Goal: Information Seeking & Learning: Learn about a topic

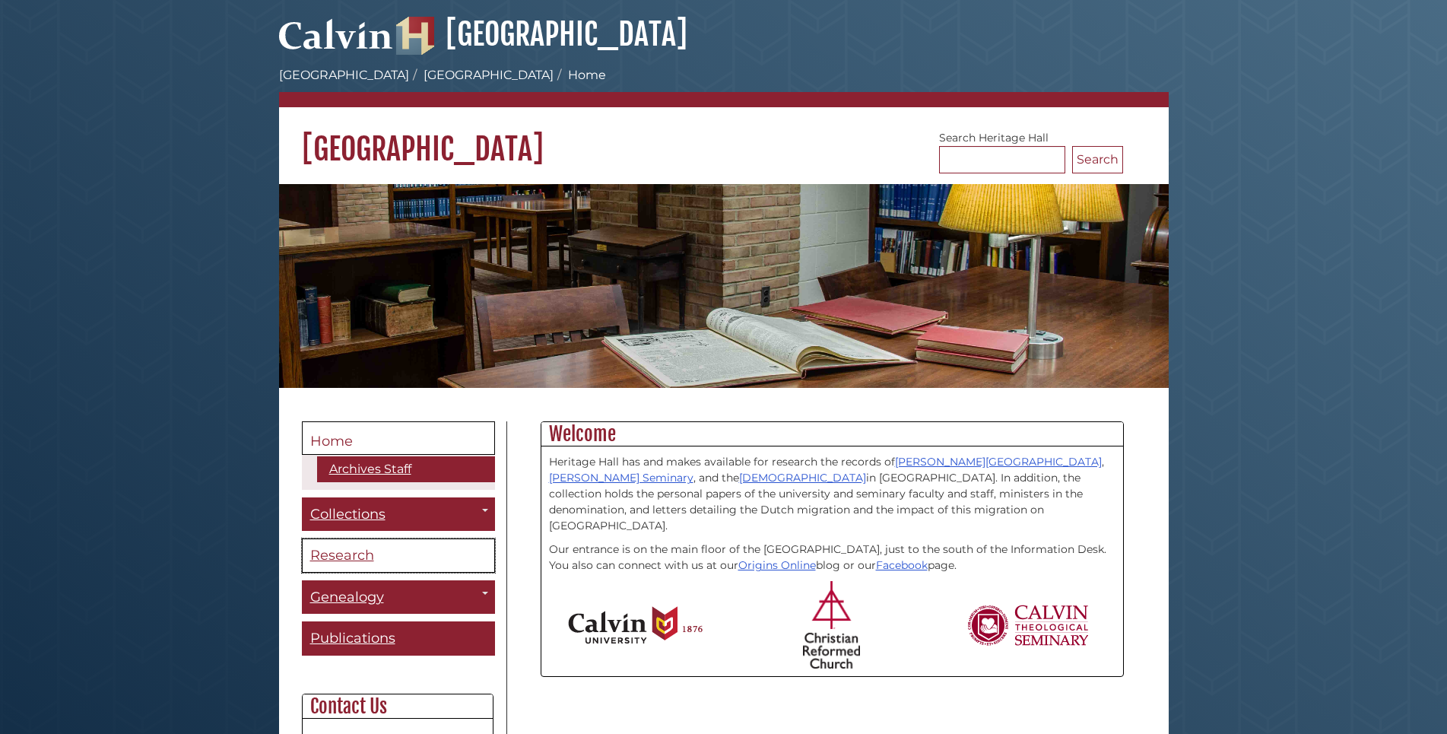
click at [346, 556] on span "Research" at bounding box center [342, 555] width 64 height 17
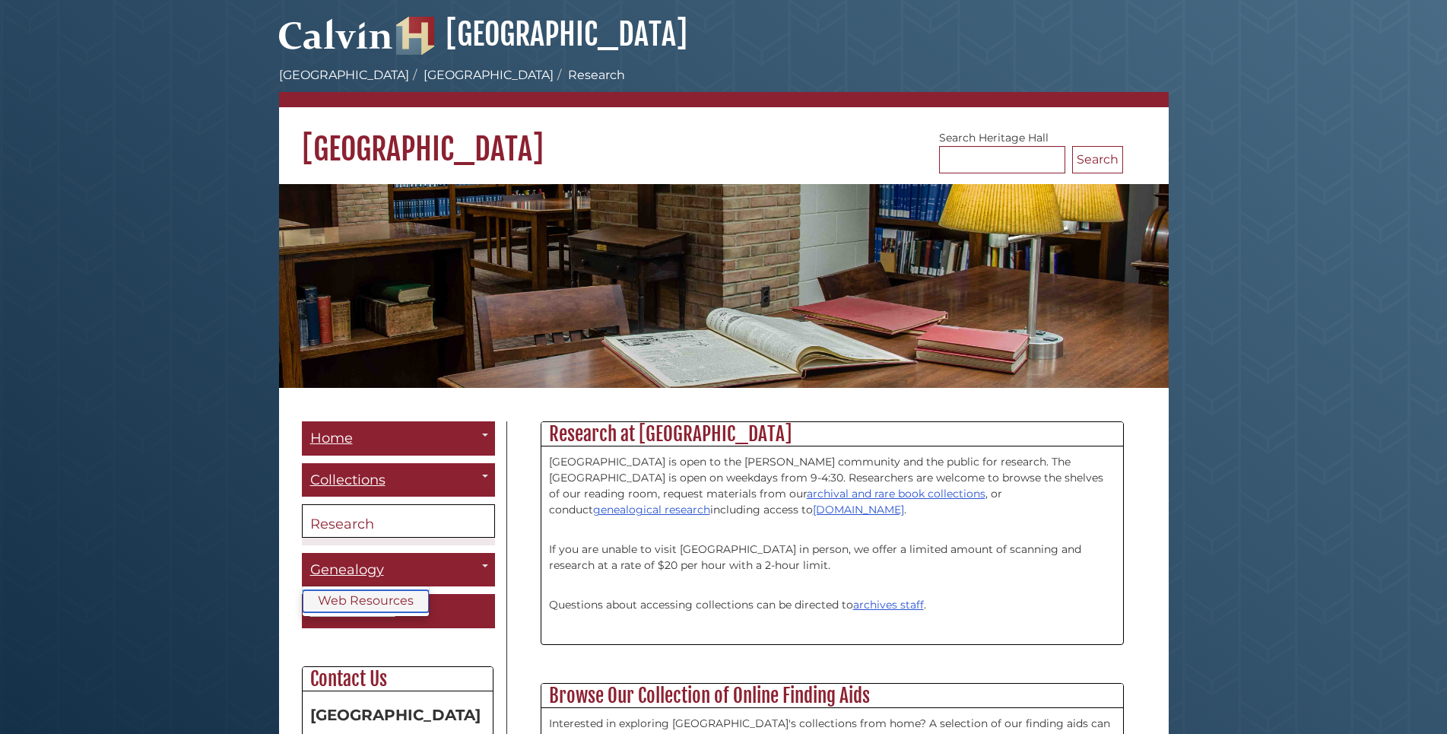
click at [352, 599] on link "Web Resources" at bounding box center [366, 601] width 126 height 22
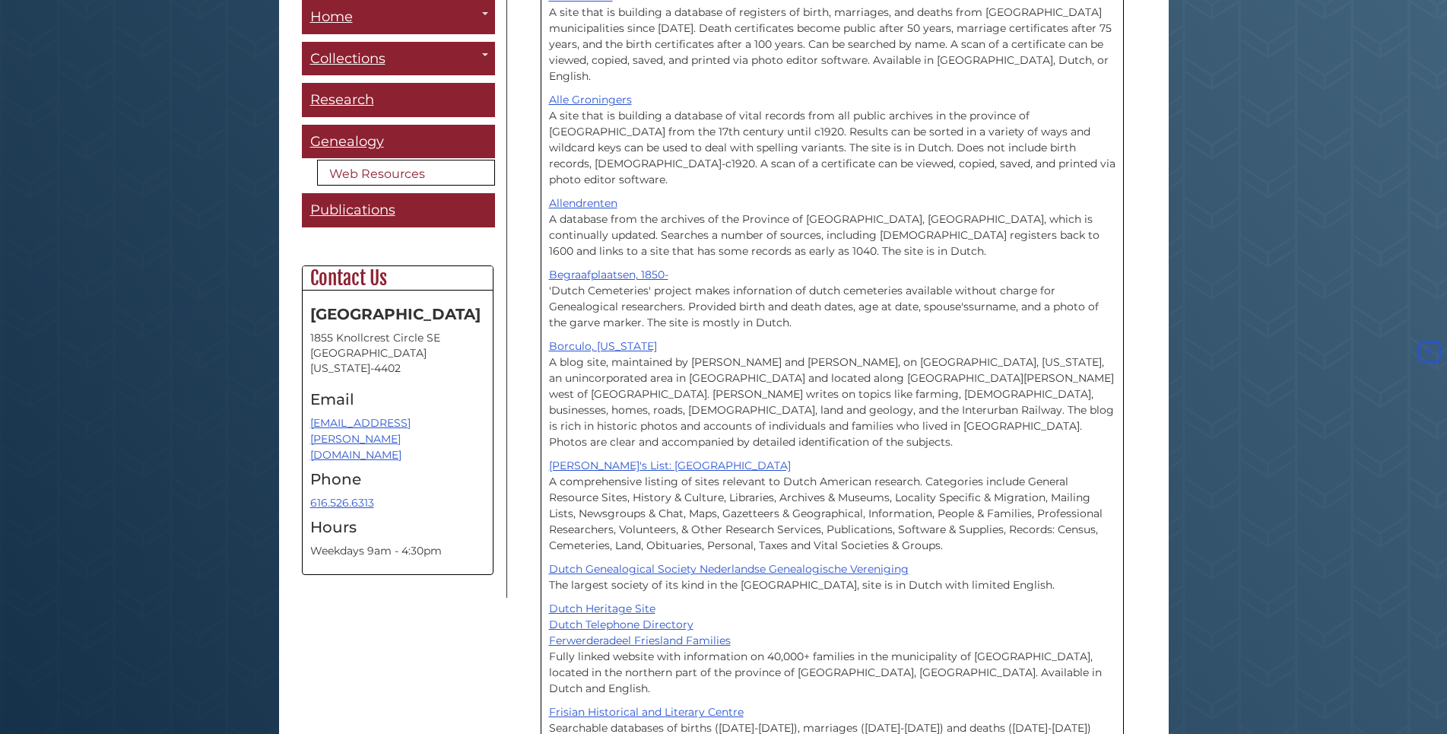
scroll to position [504, 0]
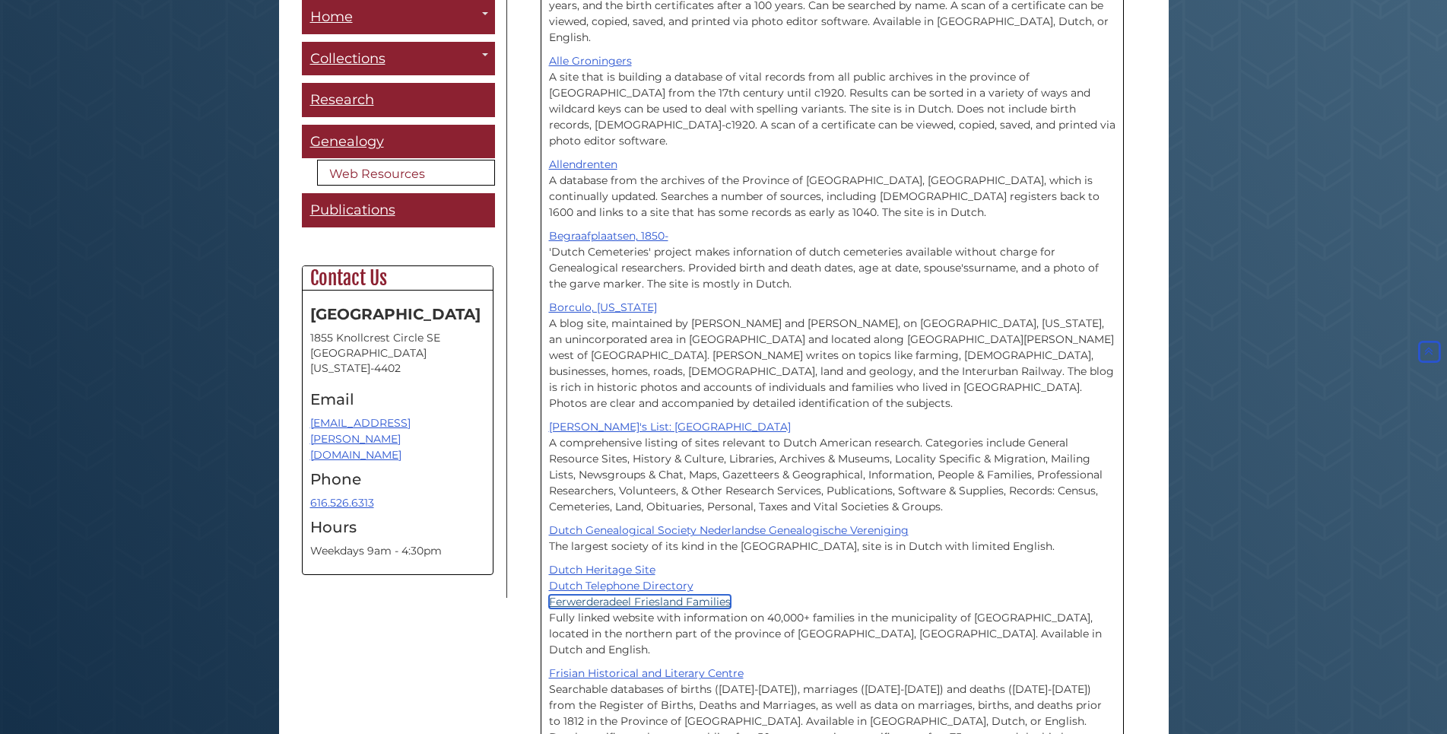
click at [634, 594] on link "Ferwerderadeel Friesland Families" at bounding box center [640, 601] width 182 height 14
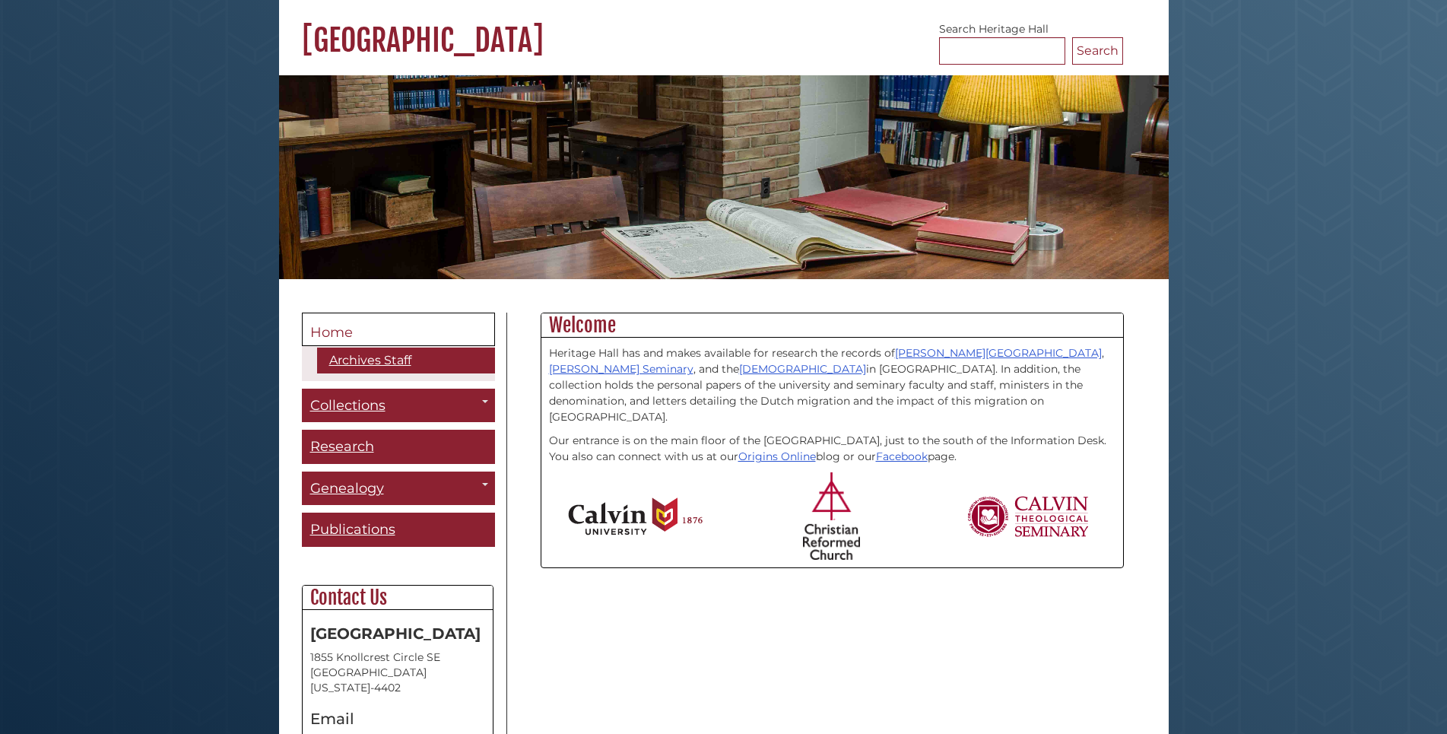
scroll to position [110, 0]
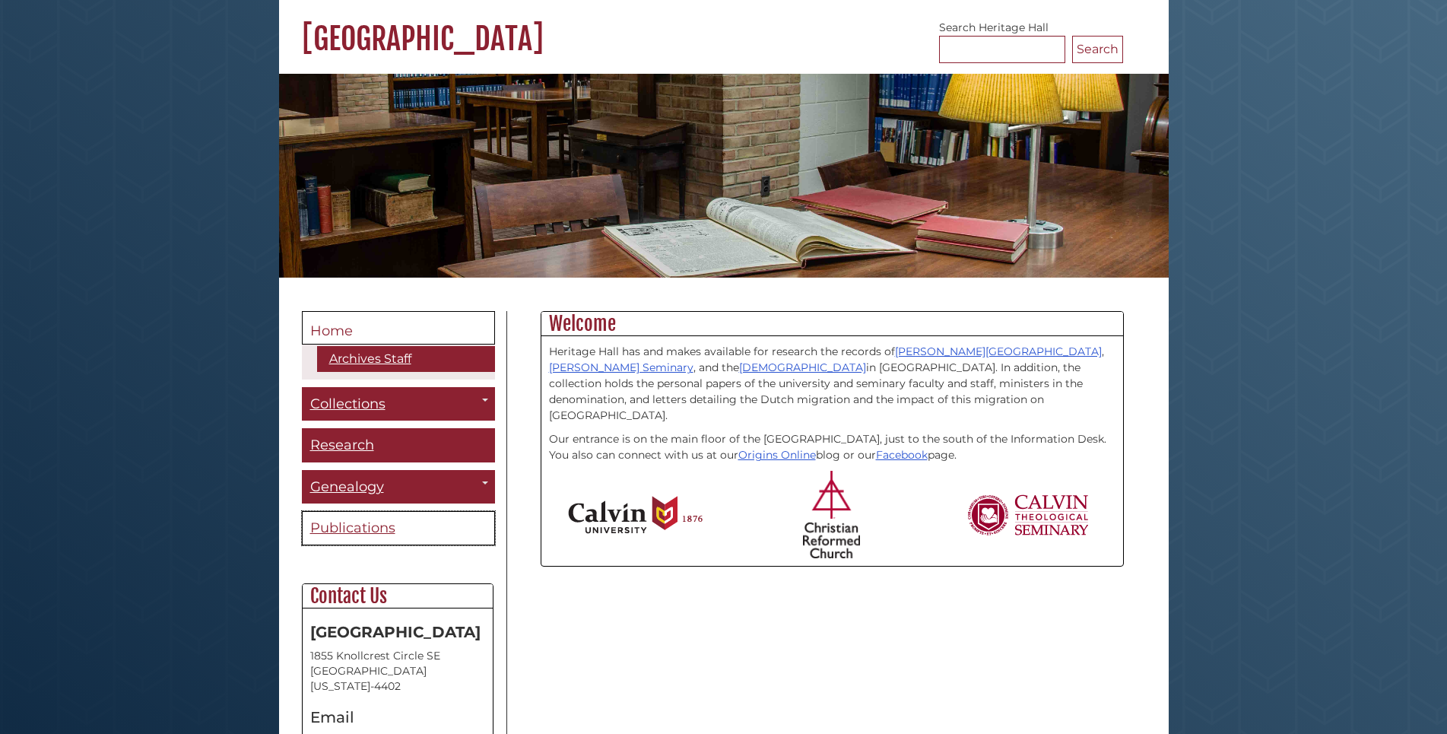
click at [346, 528] on span "Publications" at bounding box center [352, 527] width 85 height 17
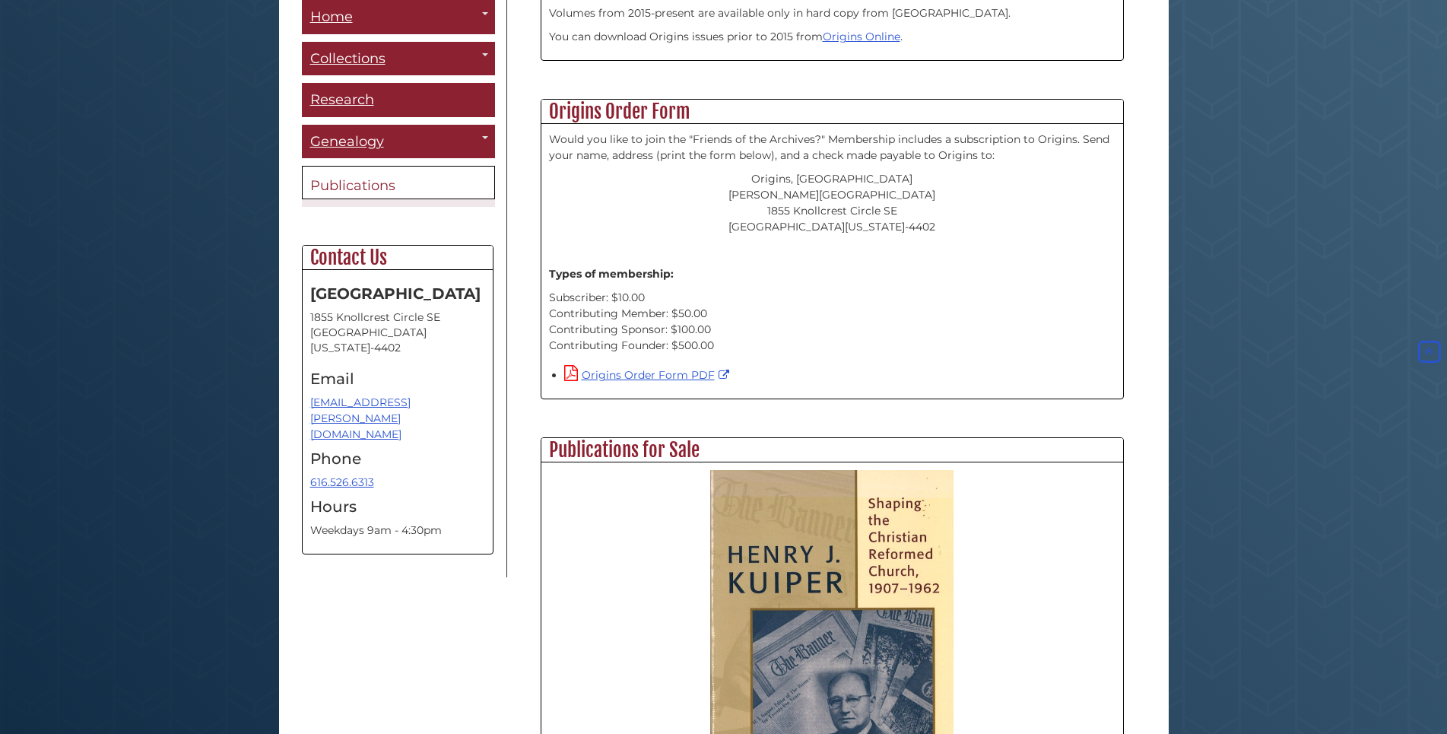
scroll to position [547, 0]
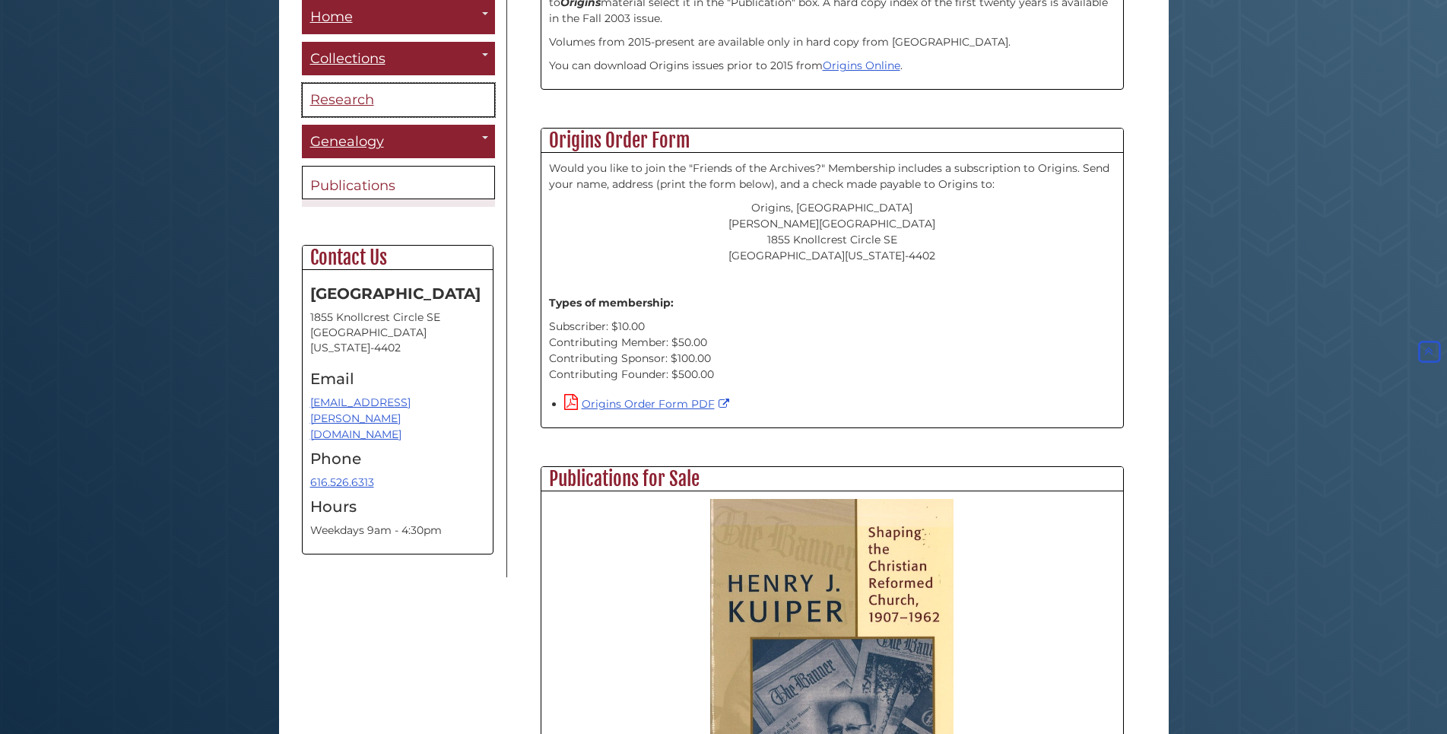
click at [351, 104] on span "Research" at bounding box center [342, 99] width 64 height 17
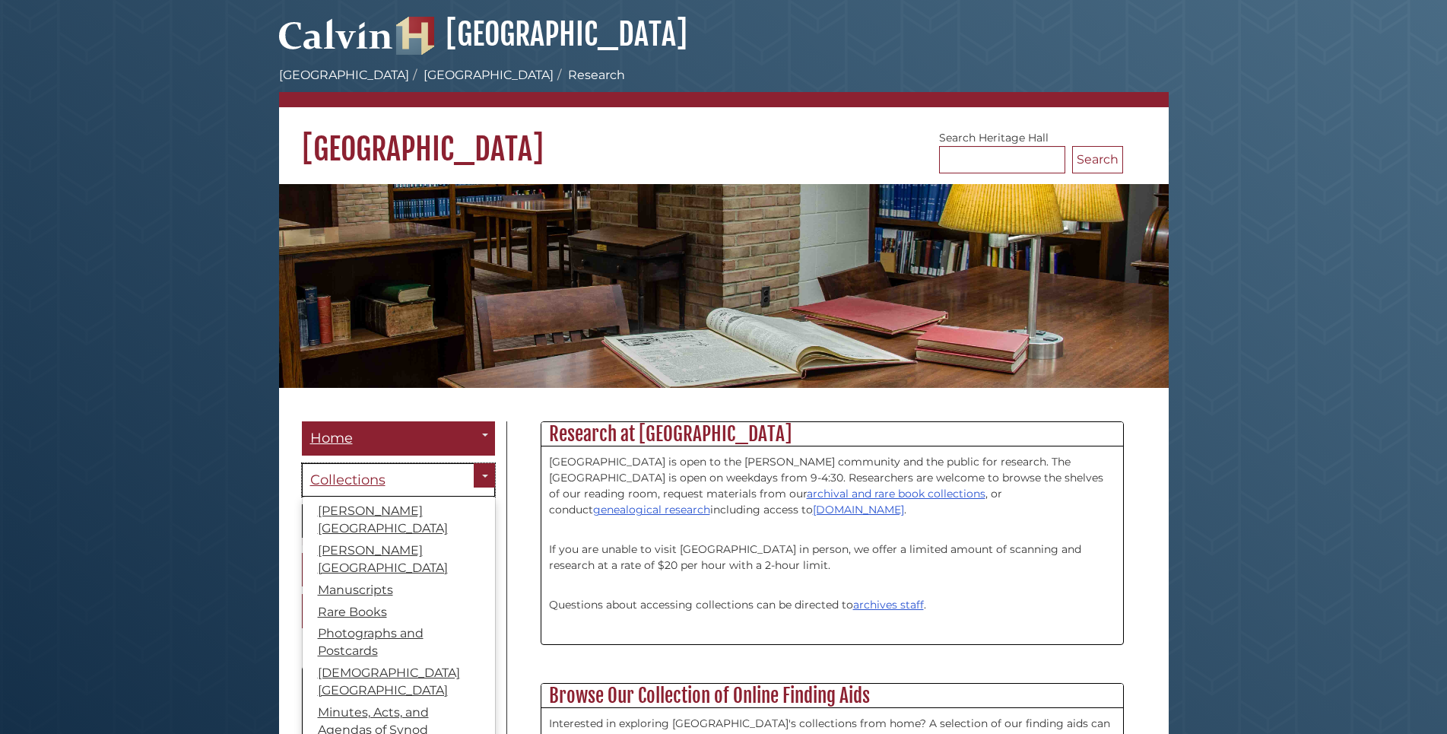
click at [341, 482] on span "Collections" at bounding box center [347, 479] width 75 height 17
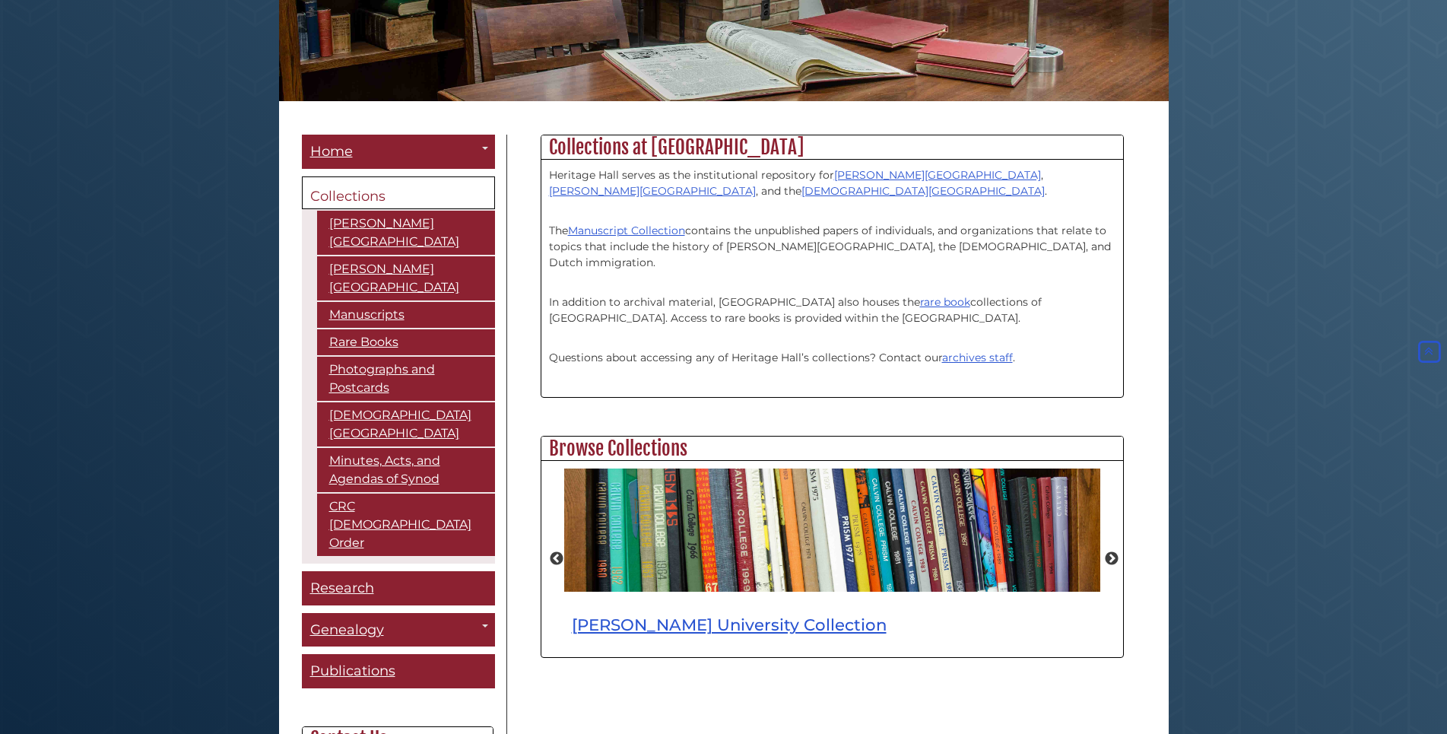
scroll to position [287, 0]
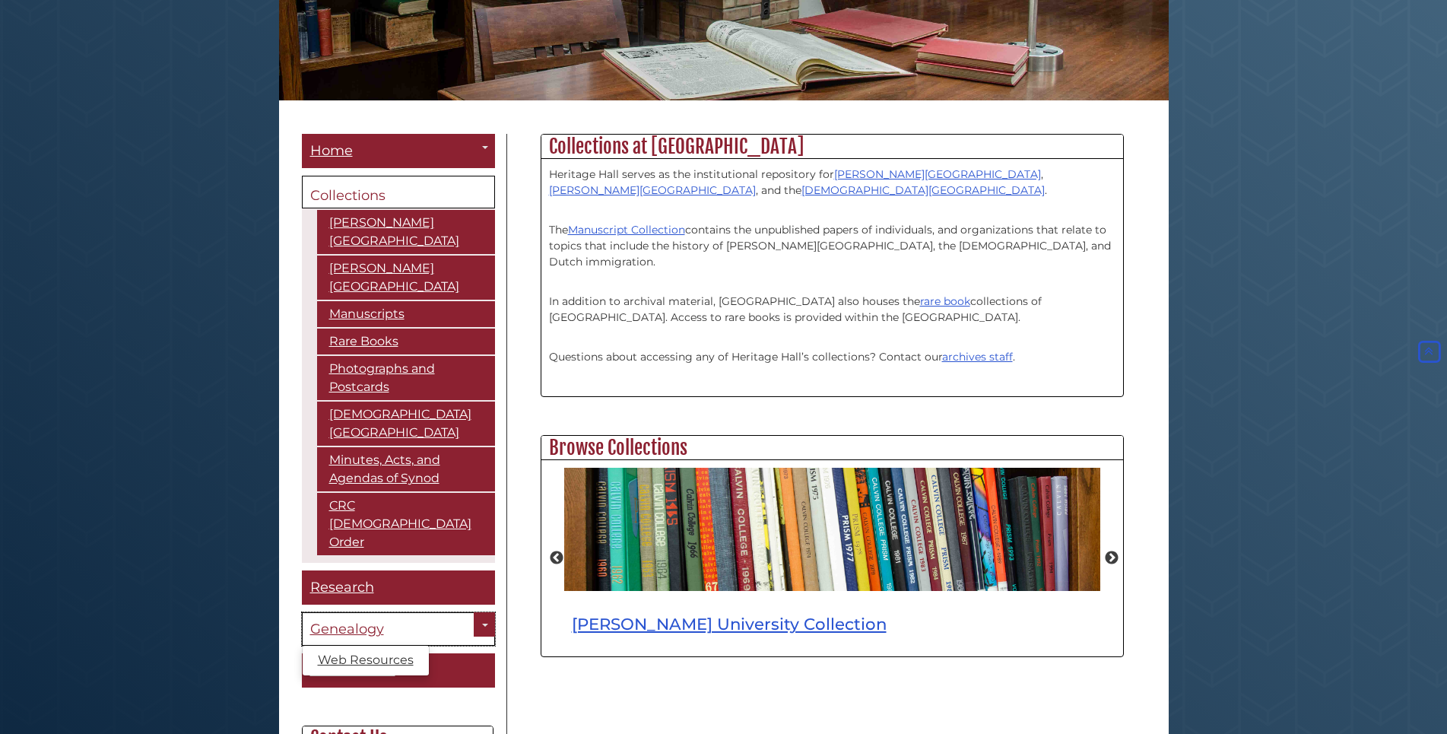
click at [352, 620] on span "Genealogy" at bounding box center [347, 628] width 74 height 17
